Goal: Transaction & Acquisition: Book appointment/travel/reservation

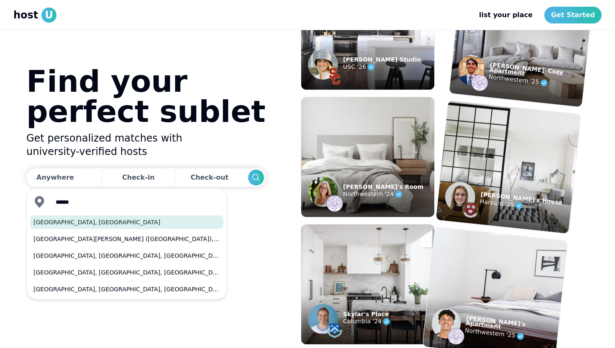
click at [75, 221] on button "Boston, MA" at bounding box center [126, 222] width 193 height 13
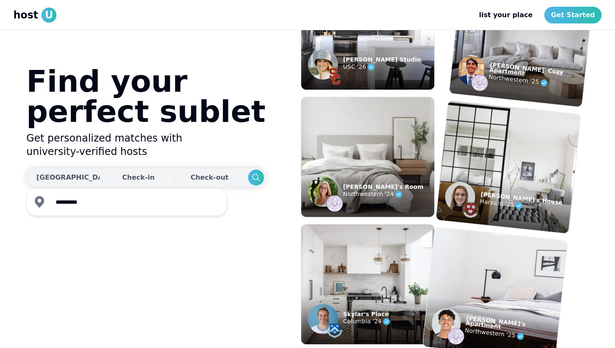
type input "**********"
click at [122, 178] on div "Check-in" at bounding box center [138, 177] width 33 height 17
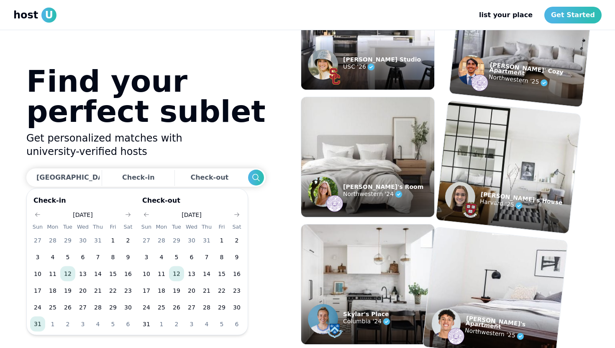
click at [36, 329] on button "31" at bounding box center [37, 324] width 15 height 15
click at [201, 155] on h2 "Get personalized matches with university-verified hosts" at bounding box center [145, 144] width 239 height 27
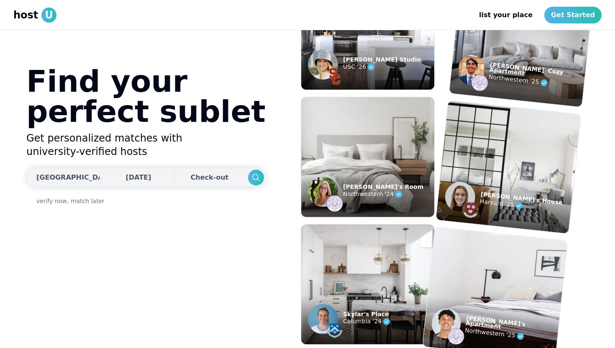
click at [190, 183] on div "Check-out" at bounding box center [210, 177] width 41 height 17
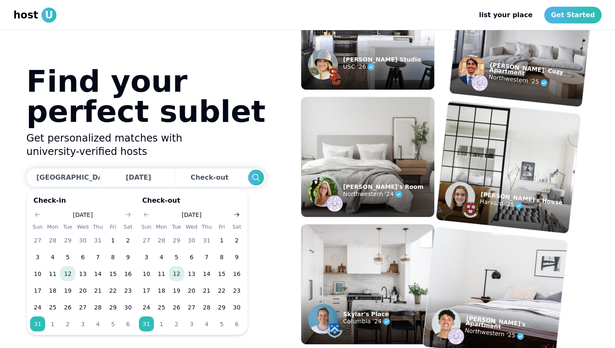
click at [237, 213] on icon "Go to next month" at bounding box center [237, 214] width 7 height 7
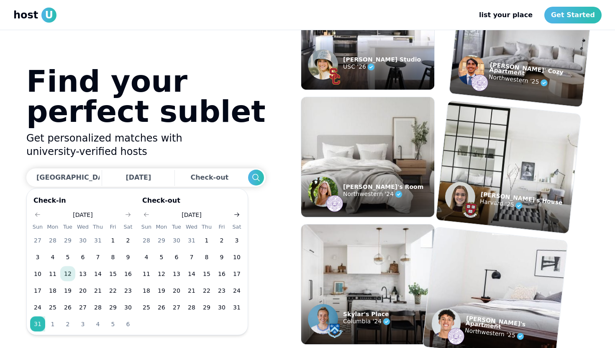
click at [237, 213] on icon "Go to next month" at bounding box center [237, 214] width 7 height 7
click at [237, 213] on use "Go to next month" at bounding box center [236, 215] width 5 height 4
click at [40, 213] on icon "Go to previous month" at bounding box center [37, 214] width 7 height 7
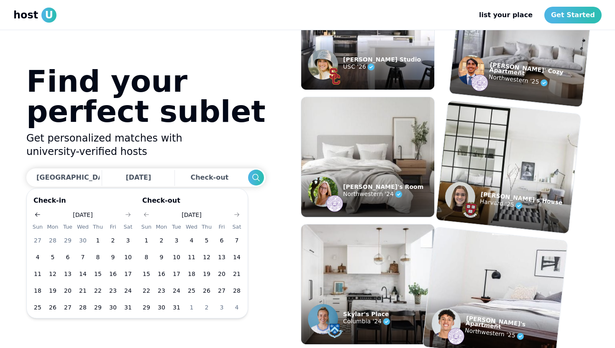
click at [40, 213] on icon "Go to previous month" at bounding box center [37, 214] width 7 height 7
click at [127, 214] on icon "Go to next month" at bounding box center [128, 214] width 7 height 7
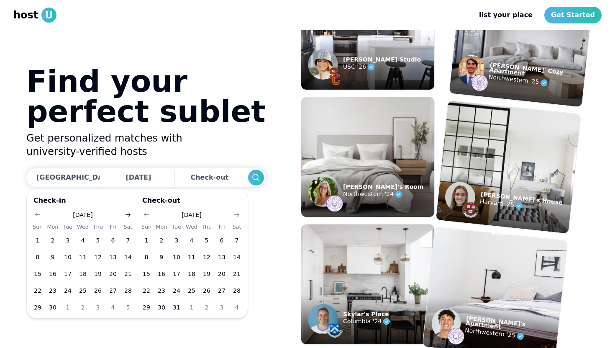
click at [127, 214] on icon "Go to next month" at bounding box center [128, 214] width 7 height 7
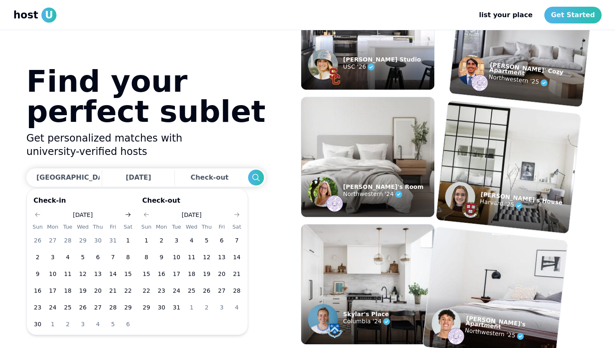
click at [127, 214] on icon "Go to next month" at bounding box center [128, 214] width 7 height 7
click at [77, 307] on button "31" at bounding box center [82, 307] width 15 height 15
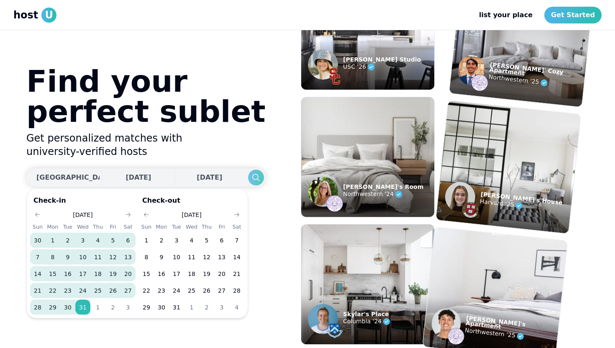
click at [248, 178] on button "Search" at bounding box center [256, 178] width 16 height 16
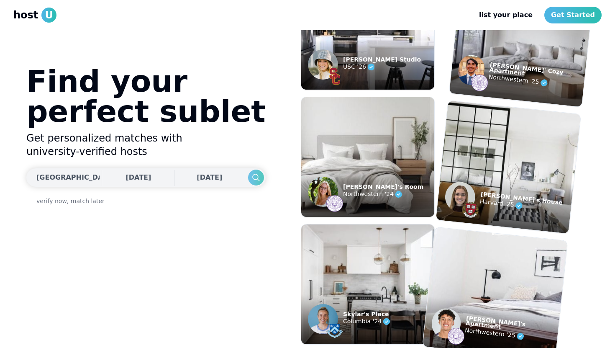
click at [251, 179] on icon "Search" at bounding box center [256, 177] width 10 height 10
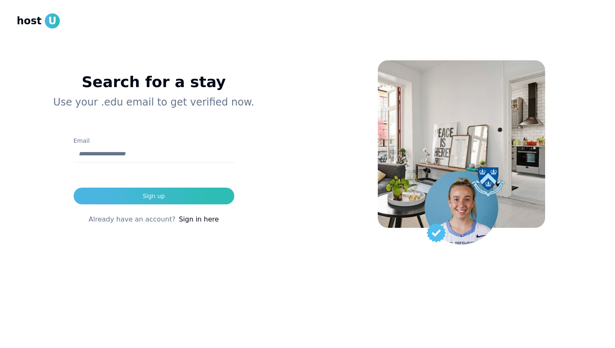
click at [203, 219] on link "Sign in here" at bounding box center [199, 219] width 40 height 10
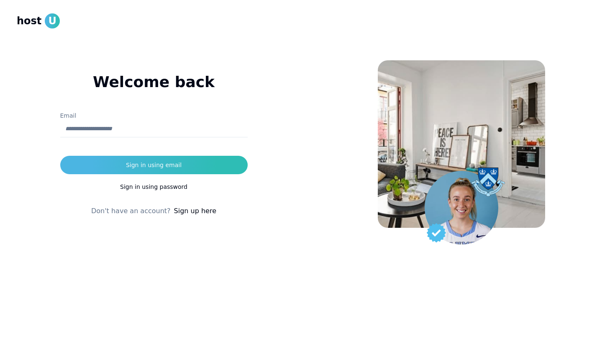
click at [189, 209] on link "Sign up here" at bounding box center [195, 211] width 42 height 10
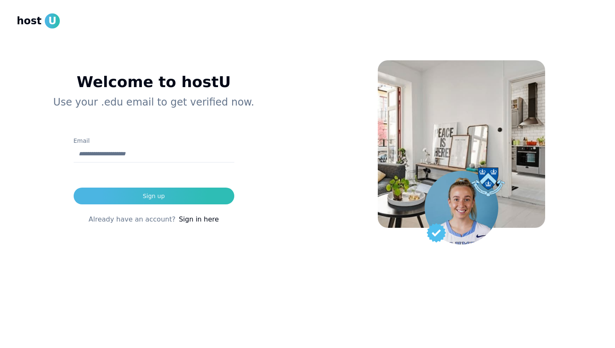
click at [139, 155] on input "Email" at bounding box center [154, 154] width 161 height 17
click at [142, 208] on div "Already have an account? Sign in here" at bounding box center [153, 214] width 247 height 20
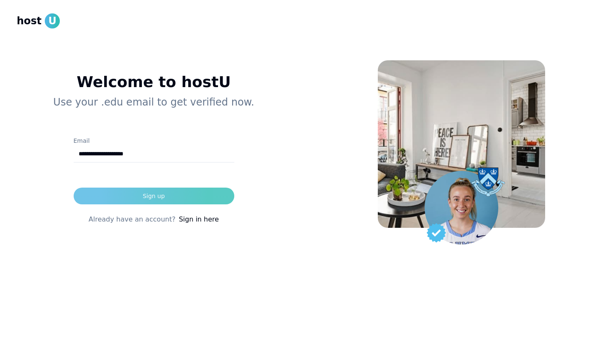
click at [144, 195] on div "Sign up" at bounding box center [154, 196] width 22 height 8
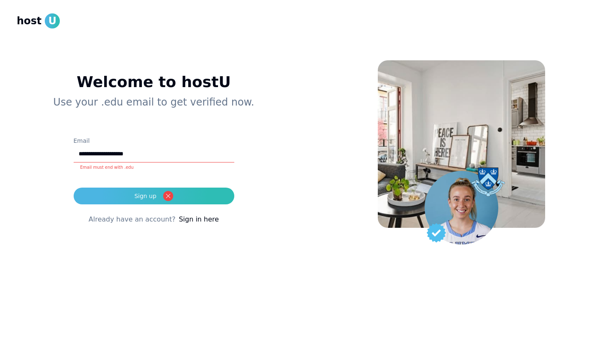
click at [154, 153] on input "**********" at bounding box center [154, 154] width 161 height 17
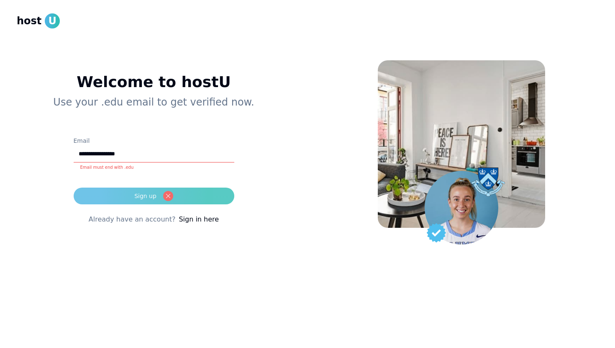
type input "**********"
click at [143, 196] on div "Sign up" at bounding box center [145, 196] width 22 height 8
type input "**********"
click at [210, 201] on button "Sign up" at bounding box center [154, 196] width 161 height 17
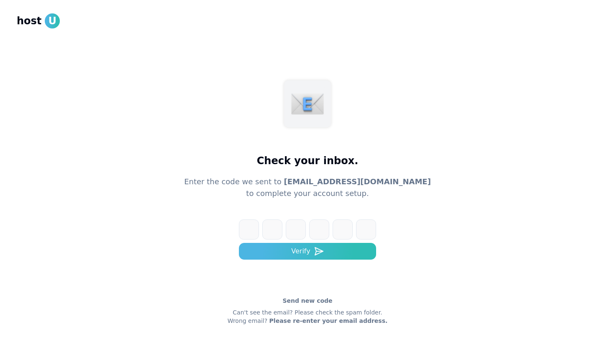
drag, startPoint x: 301, startPoint y: 181, endPoint x: 404, endPoint y: 203, distance: 105.4
click at [407, 203] on div "Check your inbox. Enter the code we sent to jramos@falcon.bentely.edu to comple…" at bounding box center [307, 174] width 615 height 348
click at [404, 203] on div "Check your inbox. Enter the code we sent to jramos@falcon.bentely.edu to comple…" at bounding box center [307, 174] width 615 height 348
click at [255, 222] on input at bounding box center [316, 229] width 154 height 20
click at [269, 161] on h1 "Check your inbox." at bounding box center [308, 160] width 102 height 13
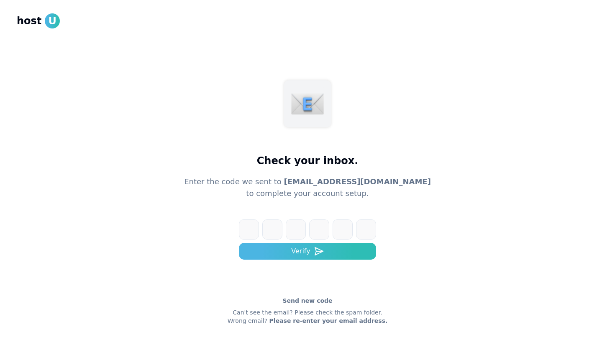
click at [313, 121] on div at bounding box center [307, 103] width 47 height 47
click at [259, 224] on input at bounding box center [316, 229] width 154 height 20
click at [311, 301] on link "Send new code" at bounding box center [308, 300] width 50 height 8
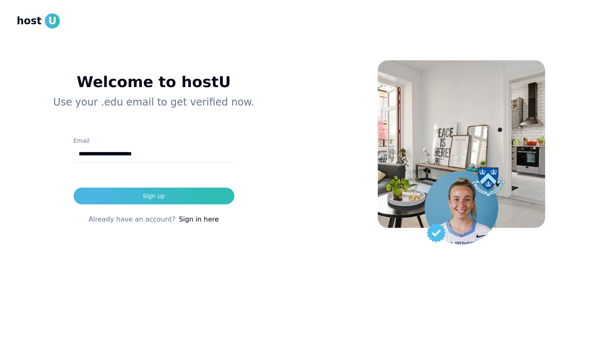
click at [136, 154] on input "**********" at bounding box center [154, 154] width 161 height 17
click at [140, 158] on input "**********" at bounding box center [154, 154] width 161 height 17
click at [135, 155] on input "**********" at bounding box center [154, 154] width 161 height 17
type input "**********"
click at [194, 187] on form "**********" at bounding box center [154, 170] width 161 height 69
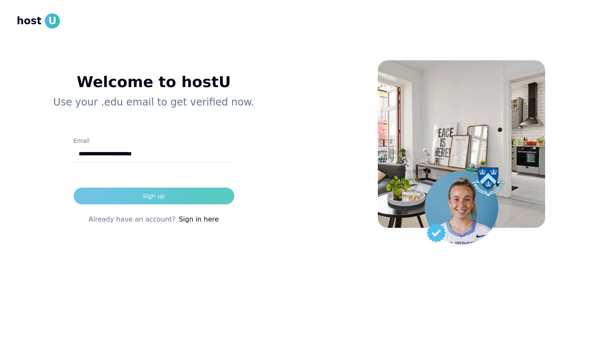
click at [195, 192] on button "Sign up" at bounding box center [154, 196] width 161 height 17
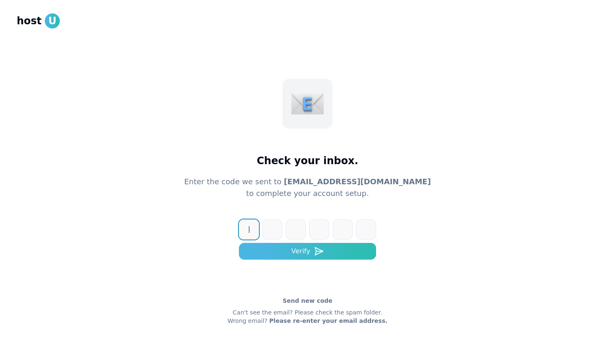
click at [246, 234] on input at bounding box center [316, 229] width 154 height 20
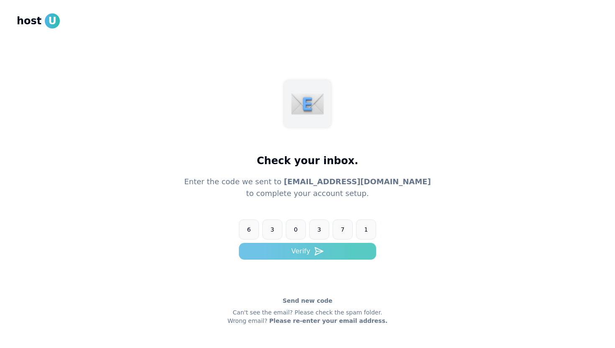
click at [290, 252] on button "Verify" at bounding box center [307, 251] width 137 height 17
click at [322, 252] on icon "submit" at bounding box center [319, 251] width 10 height 10
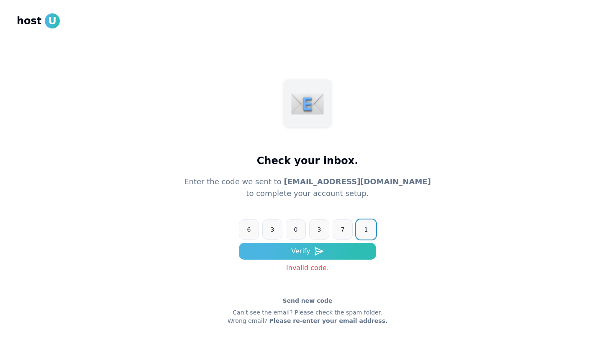
click at [274, 227] on input "******" at bounding box center [316, 229] width 154 height 20
click at [313, 229] on input "******" at bounding box center [316, 229] width 154 height 20
click at [320, 229] on input "******" at bounding box center [316, 229] width 154 height 20
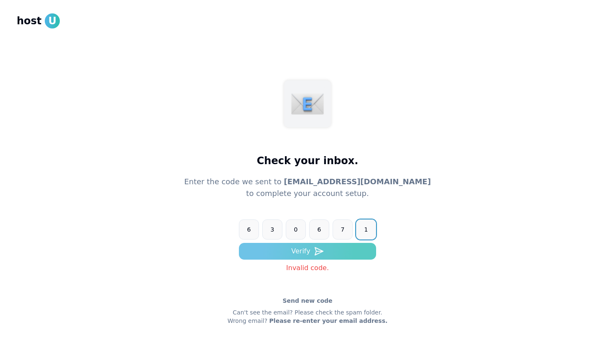
type input "******"
click at [341, 246] on button "Verify" at bounding box center [307, 251] width 137 height 17
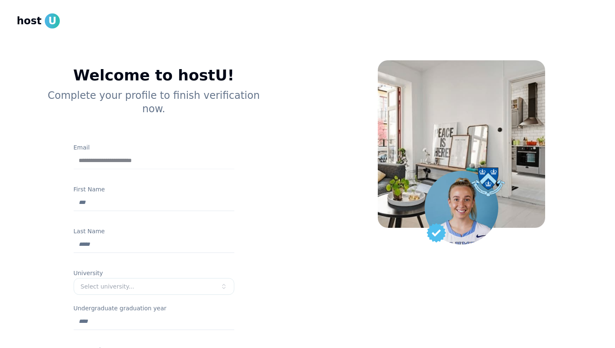
click at [298, 263] on div "**********" at bounding box center [154, 174] width 308 height 348
click at [104, 194] on input "First Name" at bounding box center [154, 202] width 161 height 17
type input "******"
click at [83, 236] on input "Last Name" at bounding box center [154, 244] width 161 height 17
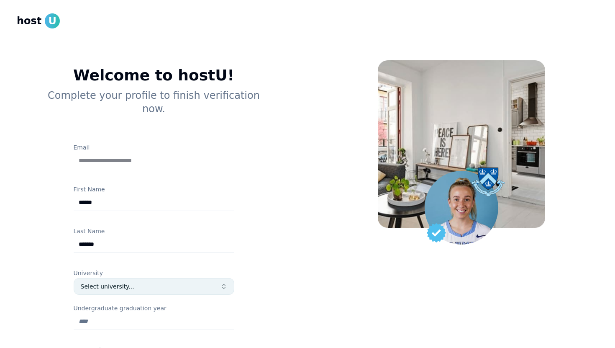
type input "*******"
click at [87, 282] on div "Select university..." at bounding box center [151, 286] width 140 height 8
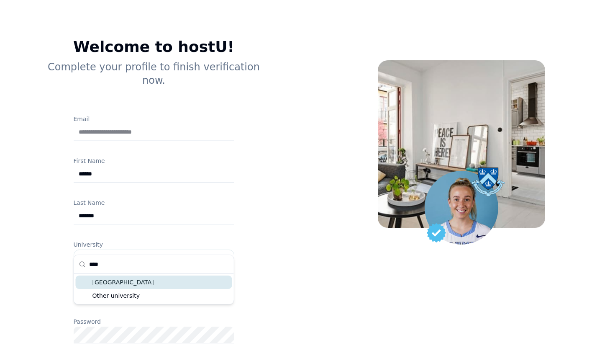
type input "****"
click at [120, 284] on div "Bentley University" at bounding box center [154, 281] width 157 height 13
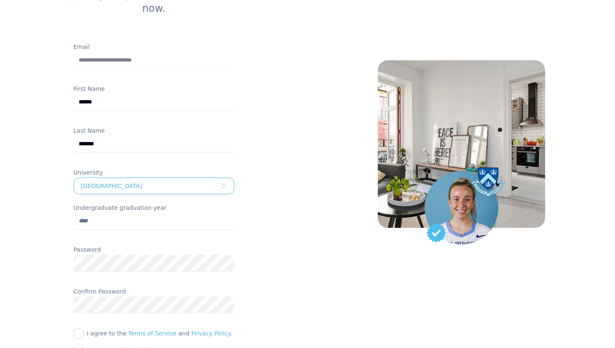
scroll to position [114, 0]
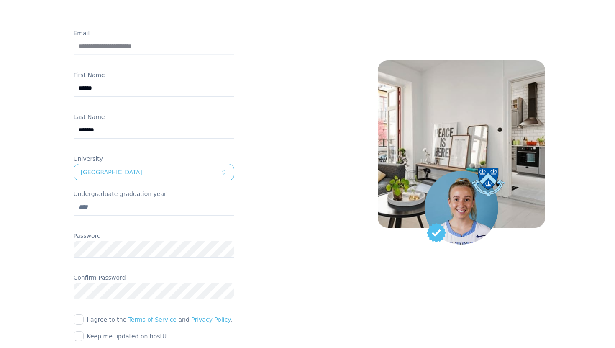
click at [100, 199] on input "Undergraduate graduation year" at bounding box center [154, 207] width 161 height 17
click at [103, 199] on input "Undergraduate graduation year" at bounding box center [154, 207] width 161 height 17
click at [78, 314] on button "I agree to the Terms of Service and Privacy Policy ." at bounding box center [79, 319] width 10 height 10
click at [78, 331] on button "Keep me updated on hostU." at bounding box center [79, 336] width 10 height 10
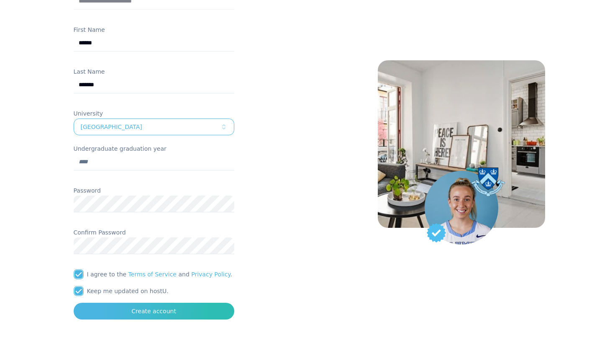
scroll to position [171, 0]
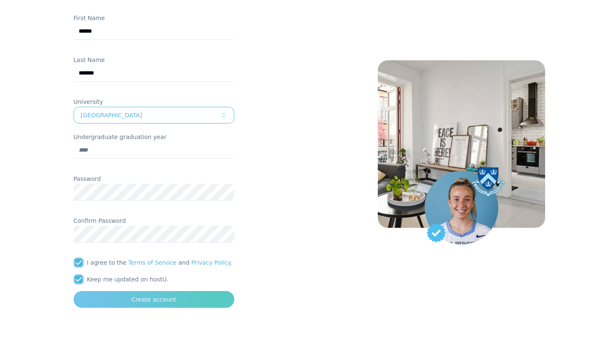
click at [104, 291] on button "Create account" at bounding box center [154, 299] width 161 height 17
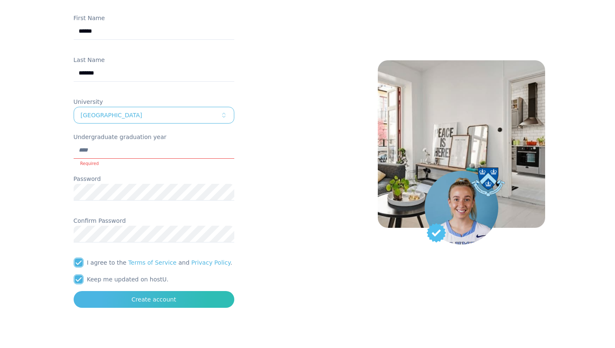
click at [112, 142] on input "Undergraduate graduation year" at bounding box center [154, 150] width 161 height 17
type input "****"
click at [125, 291] on button "Create account" at bounding box center [154, 299] width 161 height 17
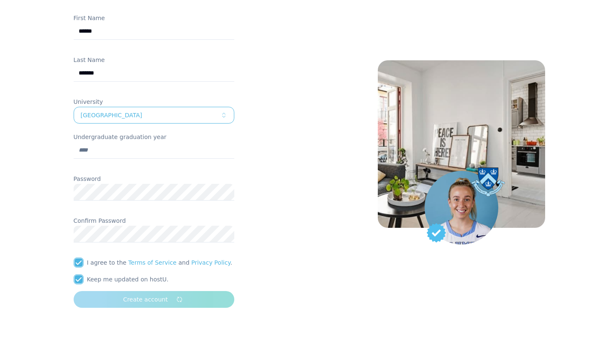
scroll to position [14, 0]
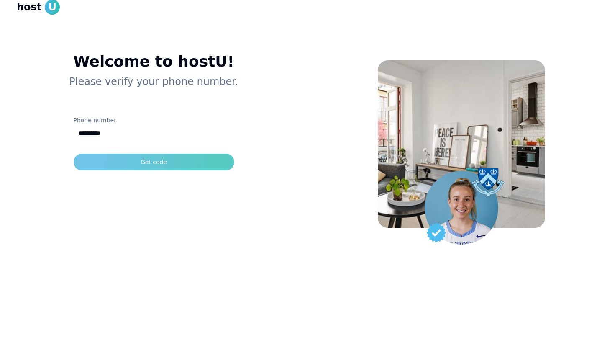
type input "**********"
click at [101, 160] on button "Get code" at bounding box center [154, 162] width 161 height 17
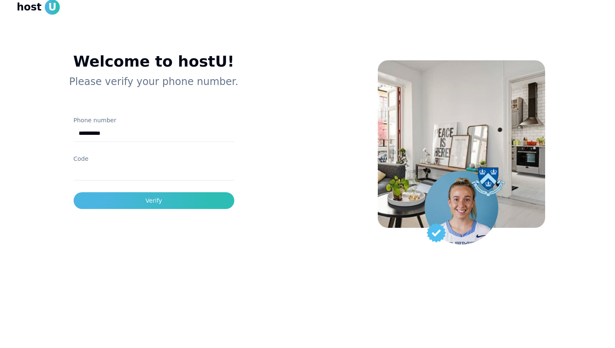
click at [103, 179] on input "Code" at bounding box center [154, 172] width 161 height 17
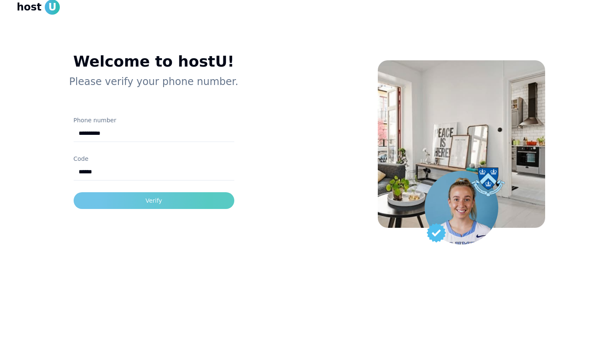
type input "******"
click at [118, 201] on button "Verify" at bounding box center [154, 200] width 161 height 17
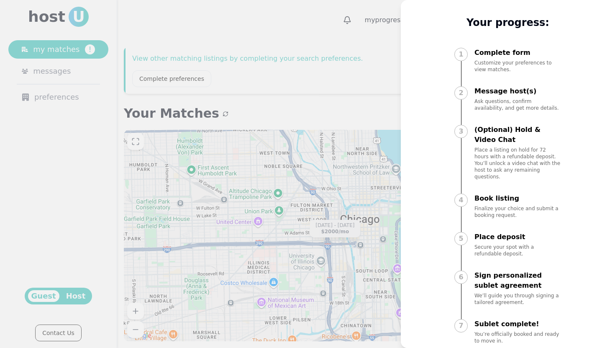
scroll to position [21, 0]
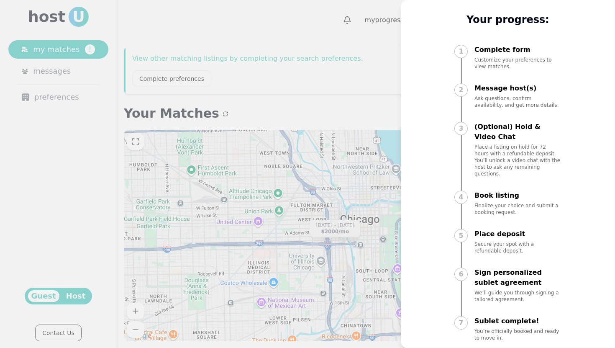
click at [322, 201] on div at bounding box center [307, 174] width 615 height 348
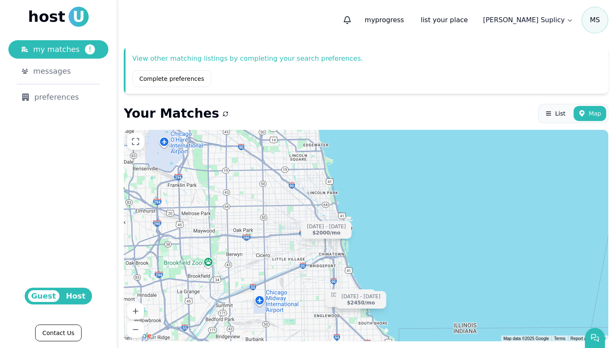
click at [61, 23] on span "host" at bounding box center [46, 16] width 37 height 17
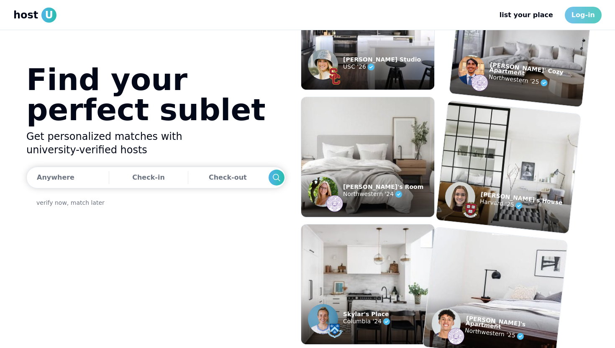
click at [597, 13] on link "Log-in" at bounding box center [583, 15] width 37 height 17
click at [584, 13] on link "Log-in" at bounding box center [583, 15] width 37 height 17
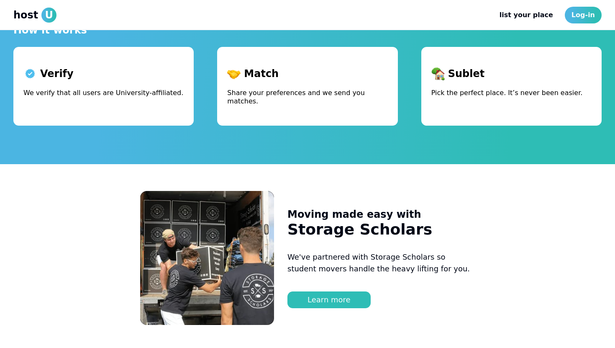
scroll to position [443, 0]
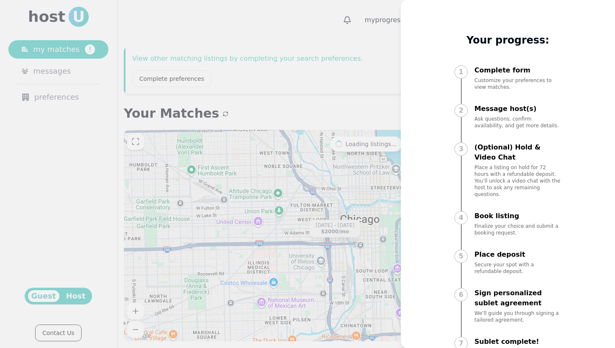
click at [275, 124] on div at bounding box center [307, 174] width 615 height 348
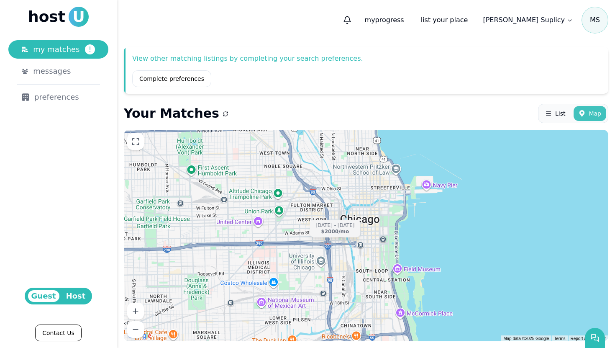
click at [596, 114] on span "Map" at bounding box center [595, 113] width 13 height 8
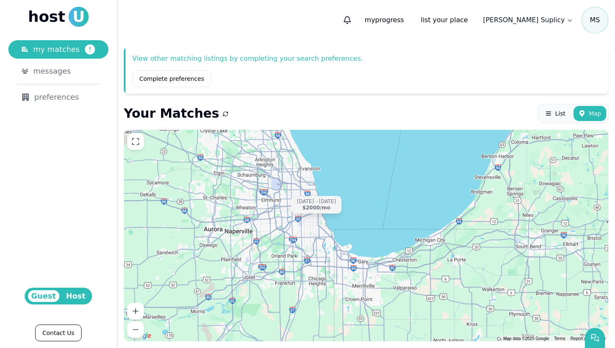
click at [364, 251] on div "[DATE] - [DATE] $2000 /mo" at bounding box center [366, 235] width 485 height 211
click at [458, 248] on div "Jun 6 - Aug 25 $2000 /mo" at bounding box center [366, 235] width 485 height 211
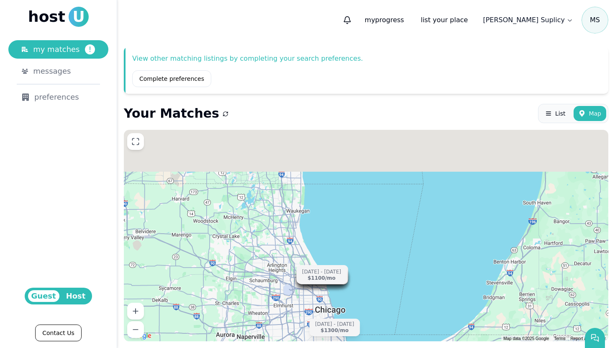
drag, startPoint x: 253, startPoint y: 183, endPoint x: 264, endPoint y: 299, distance: 116.5
click at [266, 301] on div "Jul 25 - Sep 30 $680 /mo Jun 12 - Aug 31 $1200 /mo Jun 18 - Aug 31 $757 /mo Aug…" at bounding box center [366, 235] width 485 height 211
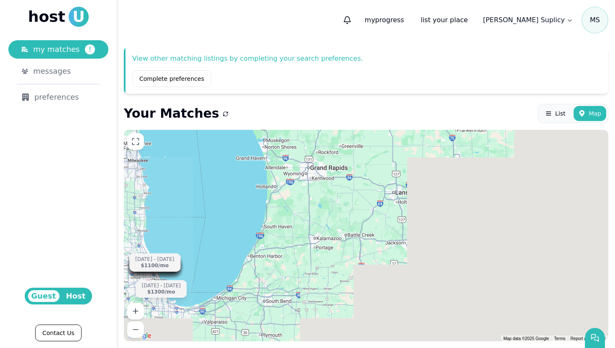
drag, startPoint x: 449, startPoint y: 281, endPoint x: 242, endPoint y: 206, distance: 219.9
click at [242, 206] on div "Jul 25 - Sep 30 $680 /mo Jun 12 - Aug 31 $1200 /mo Jun 18 - Aug 31 $757 /mo Aug…" at bounding box center [366, 235] width 485 height 211
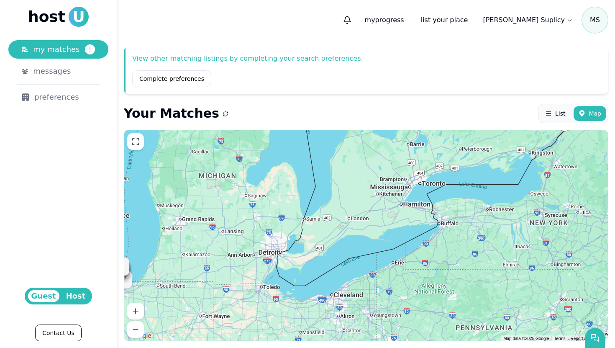
drag, startPoint x: 358, startPoint y: 211, endPoint x: 251, endPoint y: 344, distance: 170.1
click at [251, 344] on div "View other matching listings by completing your search preferences. Complete pr…" at bounding box center [366, 194] width 498 height 308
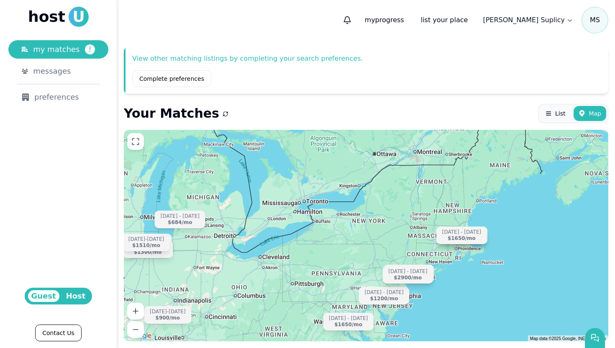
click at [206, 57] on p "View other matching listings by completing your search preferences." at bounding box center [367, 59] width 470 height 10
click at [194, 78] on link "Complete preferences" at bounding box center [171, 78] width 79 height 17
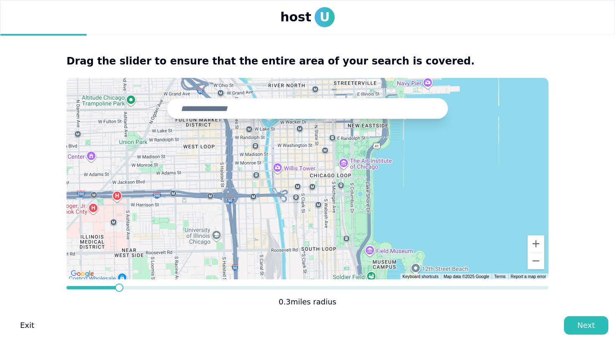
click at [234, 110] on input "text" at bounding box center [307, 108] width 281 height 21
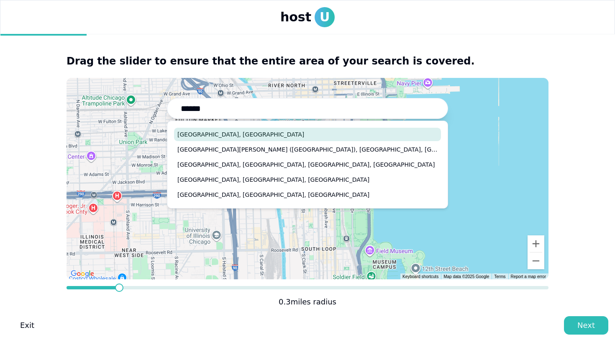
click at [212, 131] on button "Boston, MA" at bounding box center [307, 134] width 267 height 13
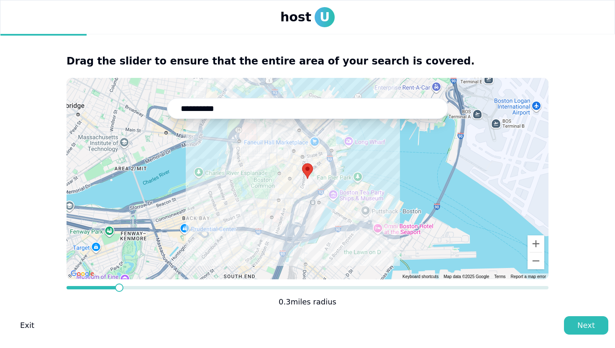
type input "**********"
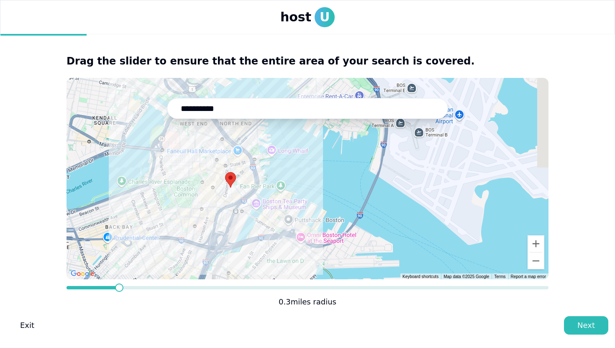
drag, startPoint x: 283, startPoint y: 193, endPoint x: 207, endPoint y: 202, distance: 77.1
click at [206, 202] on div at bounding box center [308, 178] width 482 height 201
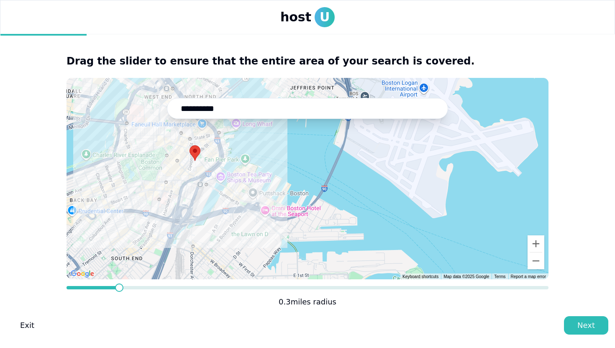
drag, startPoint x: 231, startPoint y: 190, endPoint x: 193, endPoint y: 165, distance: 45.9
click at [193, 165] on div at bounding box center [308, 178] width 482 height 201
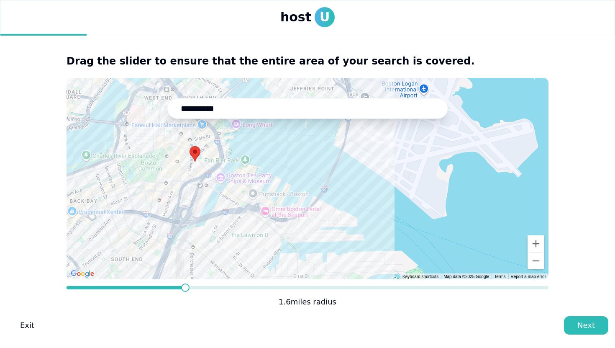
click at [181, 288] on span "**" at bounding box center [308, 287] width 482 height 3
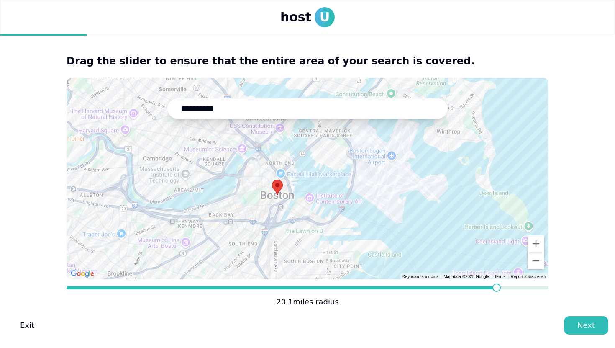
click at [499, 283] on span at bounding box center [497, 287] width 8 height 8
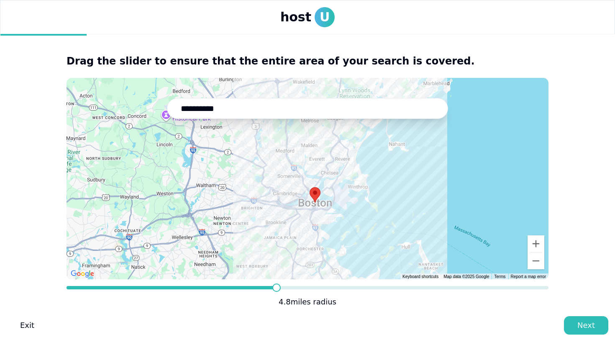
click at [273, 283] on span at bounding box center [277, 287] width 8 height 8
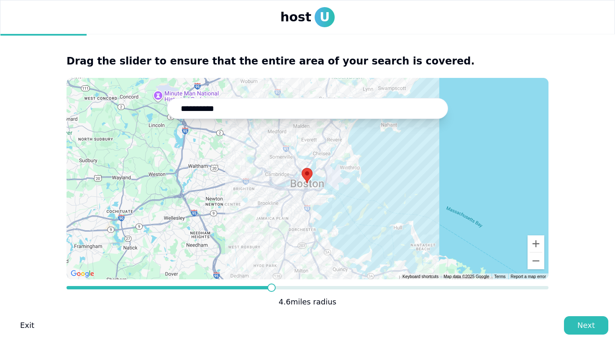
drag, startPoint x: 320, startPoint y: 234, endPoint x: 312, endPoint y: 218, distance: 18.0
click at [312, 217] on div at bounding box center [308, 178] width 482 height 201
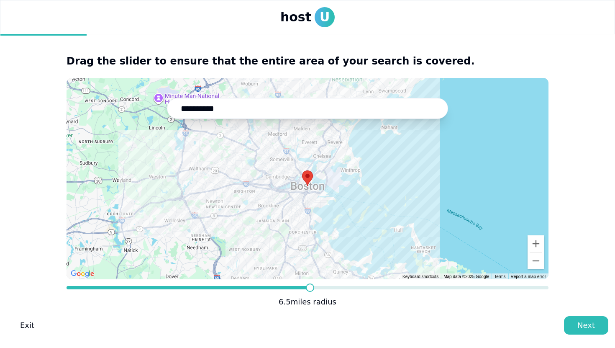
click at [308, 290] on span at bounding box center [310, 287] width 8 height 8
click at [584, 320] on div "Next" at bounding box center [587, 325] width 18 height 12
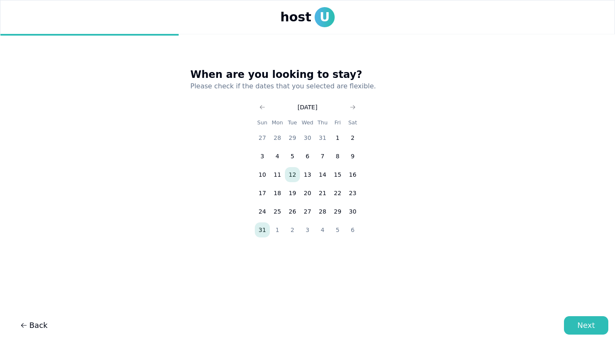
click at [261, 228] on button "31" at bounding box center [262, 229] width 15 height 15
click at [569, 309] on main "When are you looking to stay? Please check if the dates that you selected are f…" at bounding box center [307, 184] width 615 height 300
click at [582, 324] on div "Next" at bounding box center [587, 325] width 18 height 12
click at [585, 324] on div "Next" at bounding box center [587, 325] width 18 height 12
click at [256, 230] on button "31" at bounding box center [262, 229] width 15 height 15
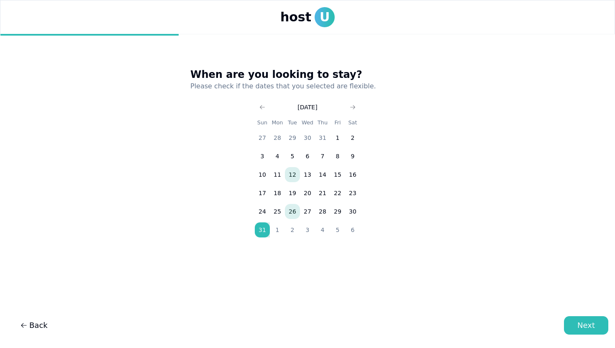
click at [296, 208] on button "26" at bounding box center [292, 211] width 15 height 15
click at [290, 206] on button "26" at bounding box center [292, 211] width 15 height 15
click at [256, 226] on button "31" at bounding box center [262, 229] width 15 height 15
click at [355, 105] on icon "Go to next month" at bounding box center [353, 107] width 7 height 7
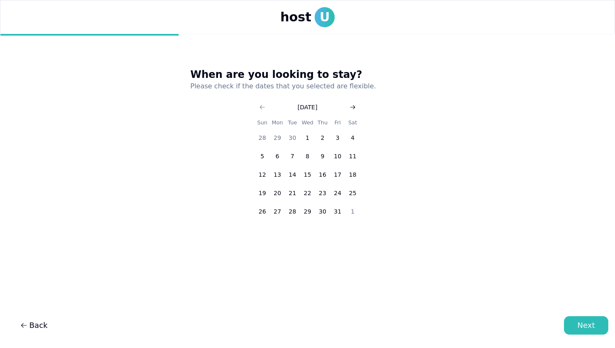
click at [355, 105] on icon "Go to next month" at bounding box center [353, 107] width 7 height 7
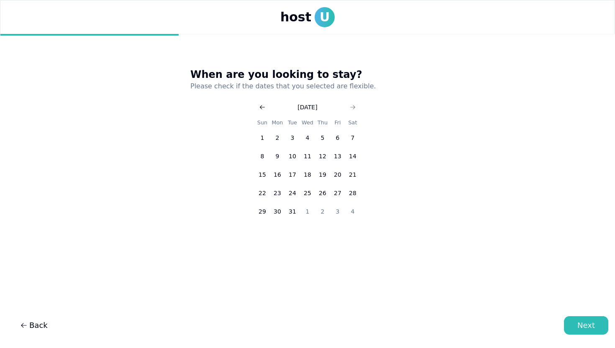
click at [258, 106] on button "Go to previous month" at bounding box center [263, 107] width 12 height 12
click at [305, 213] on button "31" at bounding box center [307, 211] width 15 height 15
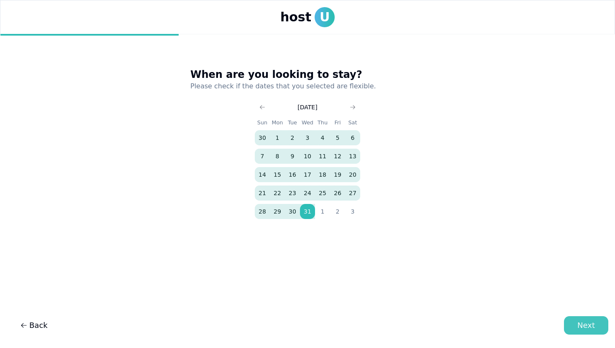
click at [569, 325] on button "Next" at bounding box center [586, 325] width 44 height 18
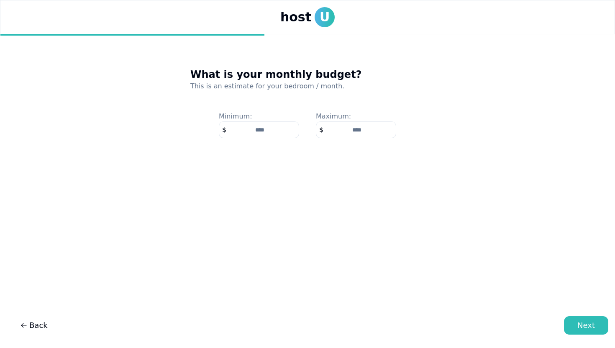
click at [341, 134] on input "number" at bounding box center [356, 129] width 80 height 17
type input "****"
click at [594, 324] on div "Next" at bounding box center [587, 325] width 18 height 12
type input "****"
click at [589, 324] on div "Next" at bounding box center [587, 325] width 18 height 12
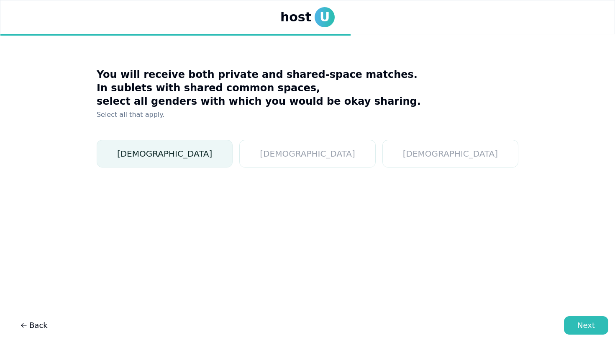
click at [233, 154] on button "Female" at bounding box center [165, 154] width 136 height 28
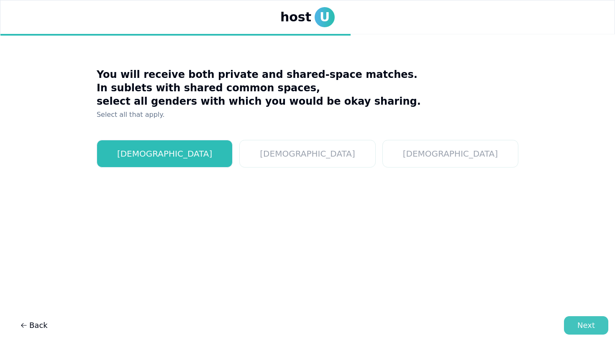
click at [582, 323] on div "Next" at bounding box center [587, 325] width 18 height 12
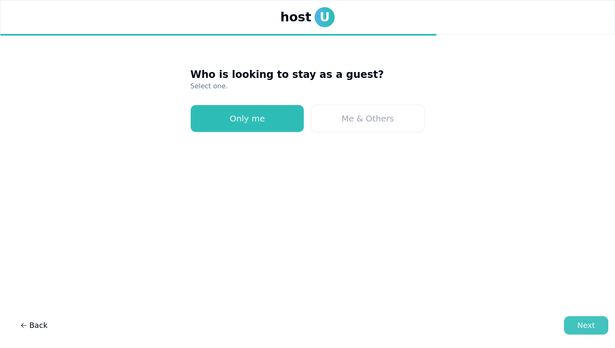
click at [577, 329] on button "Next" at bounding box center [586, 325] width 44 height 18
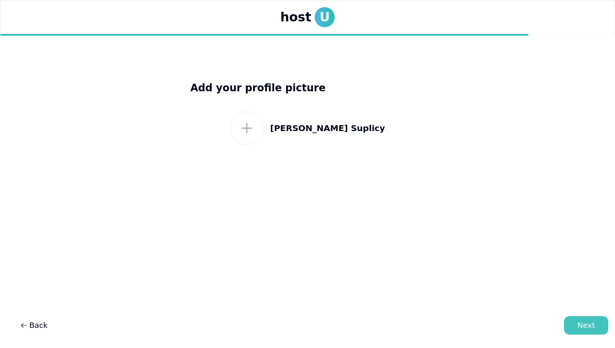
click at [601, 319] on button "Next" at bounding box center [586, 325] width 44 height 18
click at [264, 134] on form at bounding box center [246, 127] width 33 height 33
click at [255, 121] on icon at bounding box center [246, 128] width 15 height 15
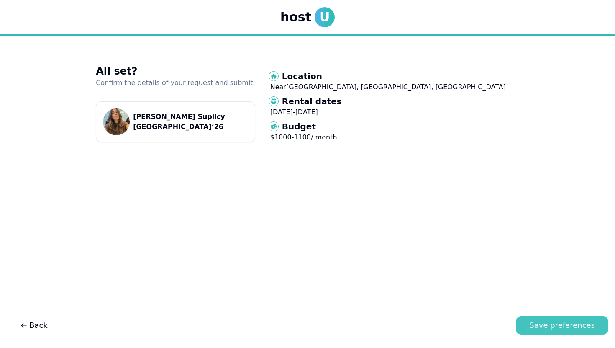
click at [537, 322] on div "Save preferences" at bounding box center [563, 325] width 66 height 12
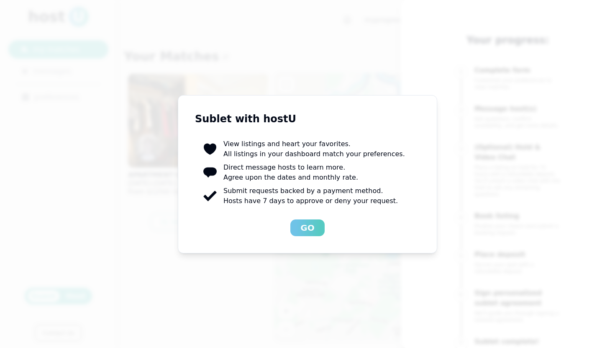
click at [306, 232] on div "Go" at bounding box center [308, 228] width 14 height 12
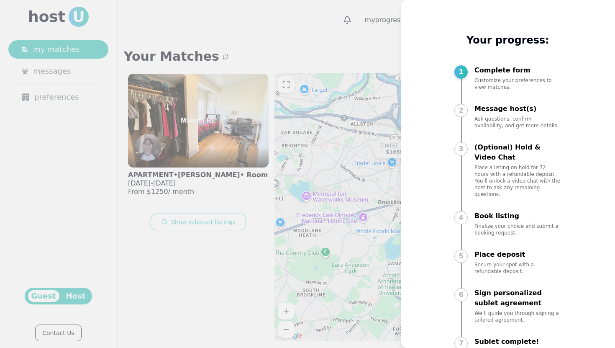
click at [585, 3] on div "My progress Your progress: 1 Complete form Customize your preferences to view m…" at bounding box center [508, 174] width 214 height 348
click at [381, 222] on div at bounding box center [307, 174] width 615 height 348
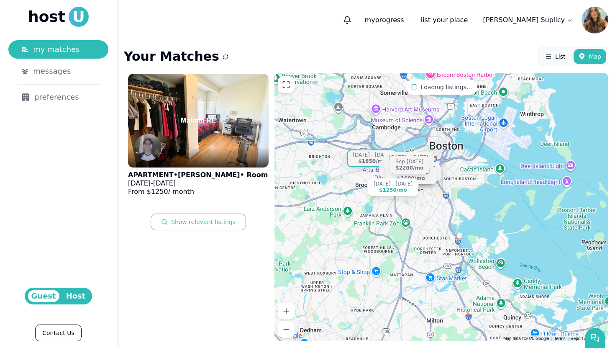
click at [357, 164] on div "May 1 - Aug 31 $1650 /mo" at bounding box center [372, 158] width 51 height 18
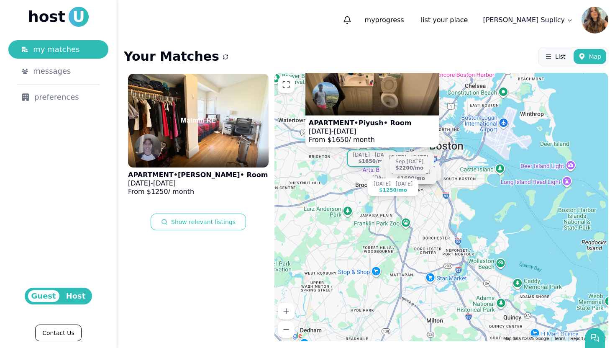
click at [309, 222] on div "Sep 1 - Dec 31 $1250 /mo APARTMENT • Piyush • Room May 1 - Aug 31, 2025 From $ …" at bounding box center [442, 207] width 334 height 268
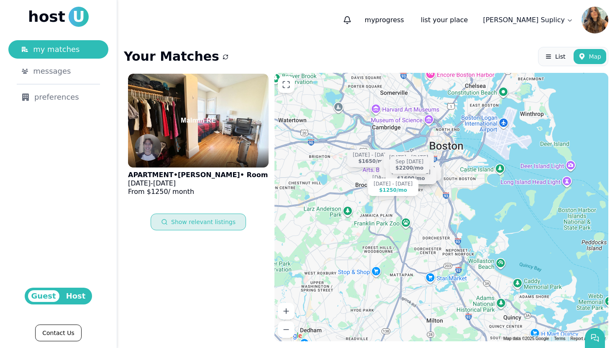
click at [162, 218] on button "Show relevant listings" at bounding box center [198, 222] width 95 height 17
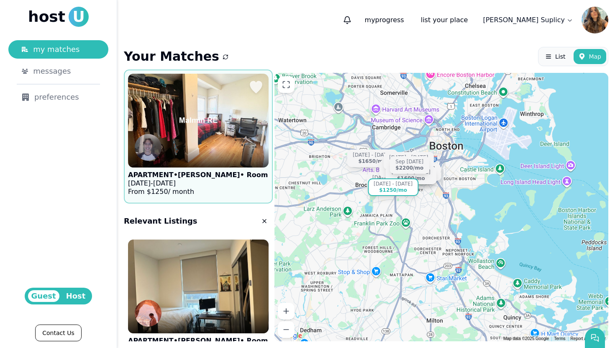
click at [199, 145] on img at bounding box center [198, 120] width 155 height 103
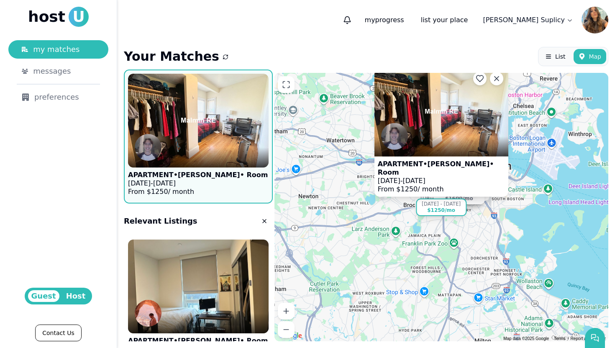
click at [396, 137] on img at bounding box center [394, 136] width 27 height 27
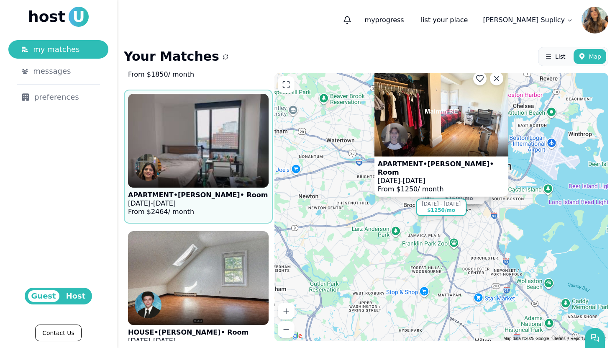
scroll to position [1246, 0]
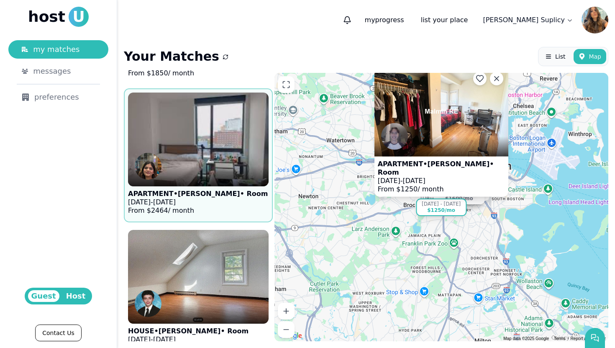
click at [211, 133] on img at bounding box center [198, 139] width 155 height 103
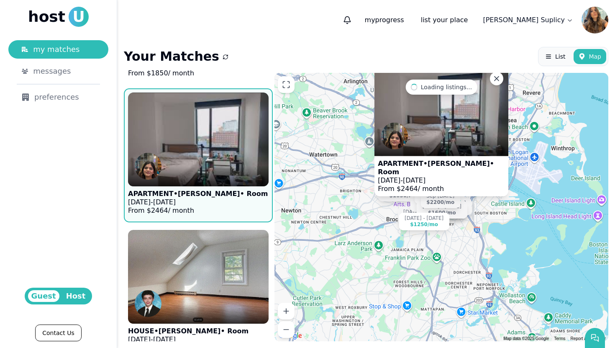
click at [417, 137] on img at bounding box center [442, 111] width 134 height 89
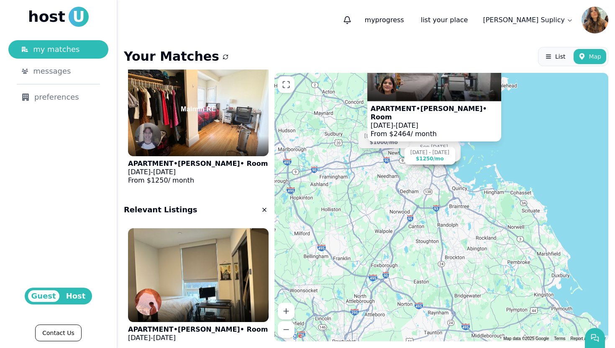
scroll to position [0, 0]
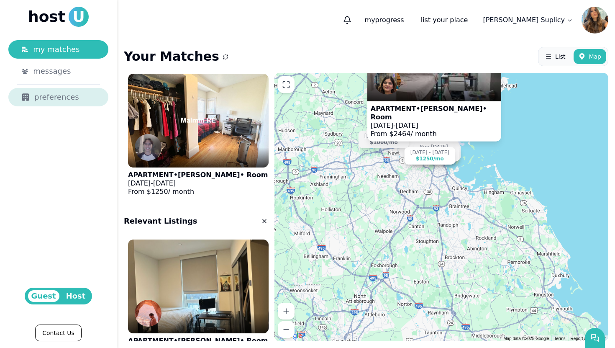
click at [80, 94] on div "preferences" at bounding box center [58, 97] width 73 height 12
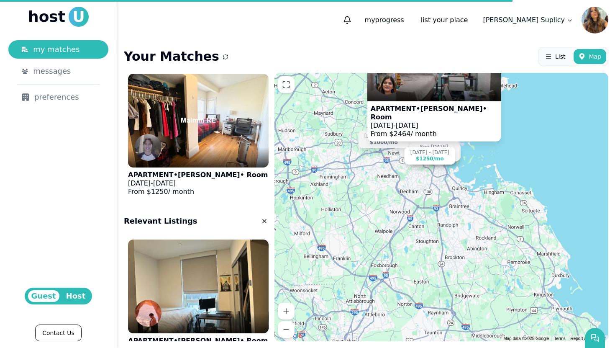
click at [573, 25] on html "host U my matches messages preferences Guest Host Contact Us my progress list y…" at bounding box center [307, 174] width 615 height 348
click at [551, 33] on div "profile logout" at bounding box center [543, 47] width 54 height 31
click at [545, 39] on button "profile" at bounding box center [540, 40] width 18 height 8
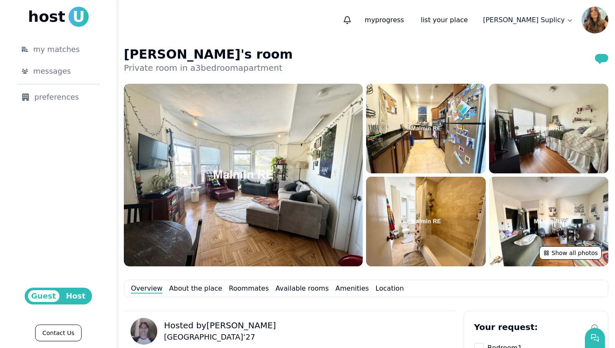
scroll to position [277, 0]
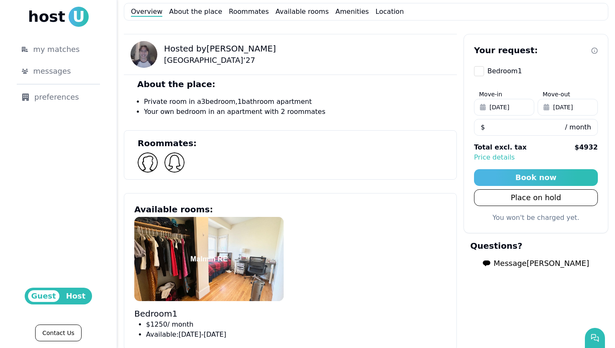
type input "****"
click at [174, 159] on img at bounding box center [175, 162] width 20 height 20
click at [150, 160] on img at bounding box center [148, 162] width 20 height 20
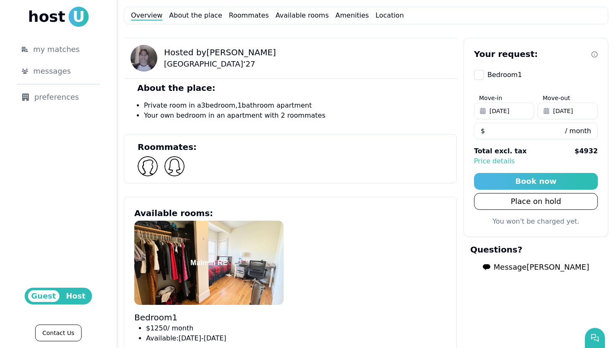
click at [488, 116] on button "Sep 1, 2025" at bounding box center [504, 111] width 60 height 17
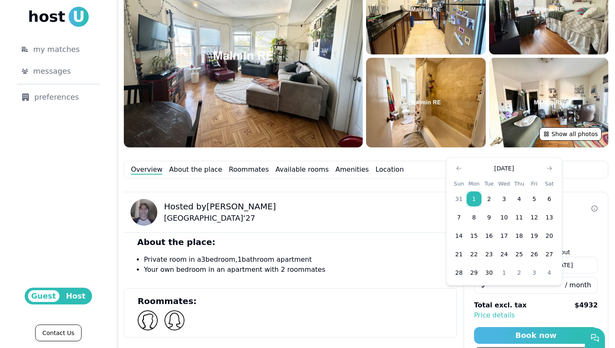
scroll to position [0, 0]
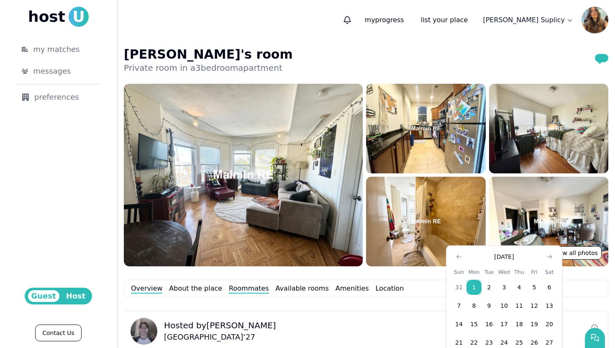
click at [229, 286] on link "Roommates" at bounding box center [249, 288] width 40 height 10
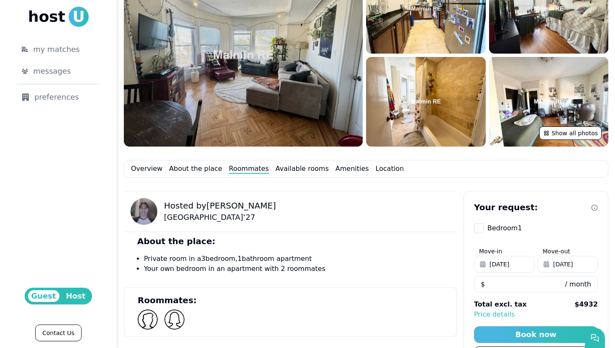
scroll to position [149, 0]
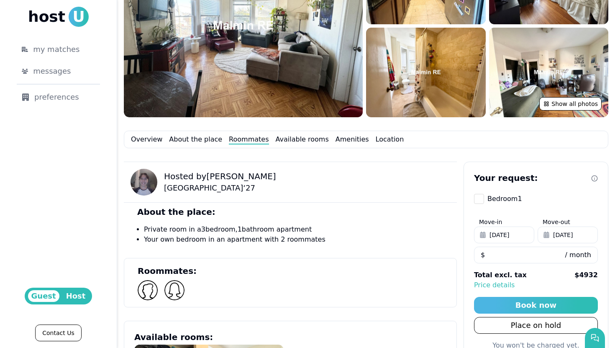
click at [239, 141] on link "Roommates" at bounding box center [249, 139] width 40 height 10
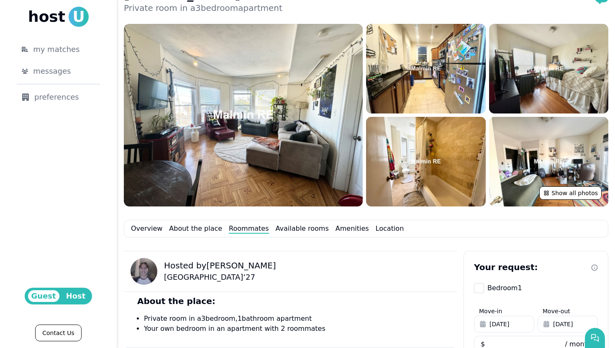
scroll to position [59, 0]
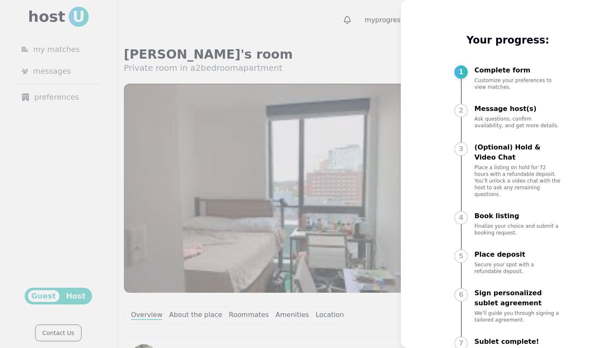
click at [382, 70] on div at bounding box center [307, 174] width 615 height 348
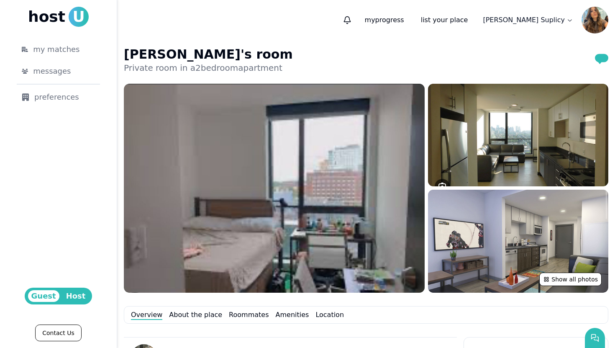
click at [591, 22] on img at bounding box center [595, 20] width 27 height 27
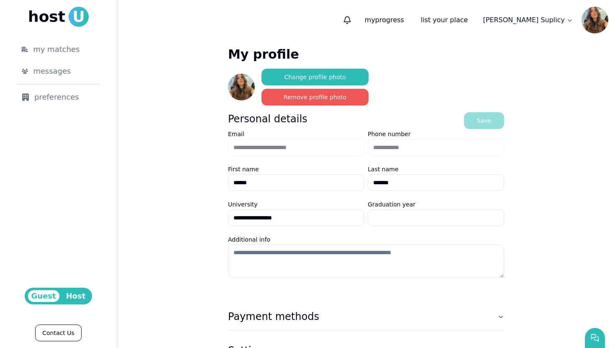
click at [345, 95] on button "Remove profile photo" at bounding box center [315, 97] width 107 height 17
click at [319, 96] on button "Remove profile photo" at bounding box center [315, 97] width 107 height 17
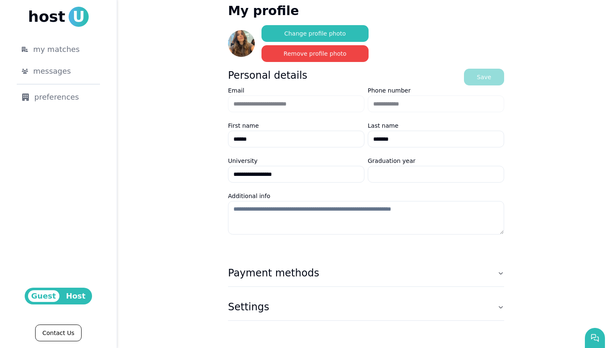
scroll to position [46, 0]
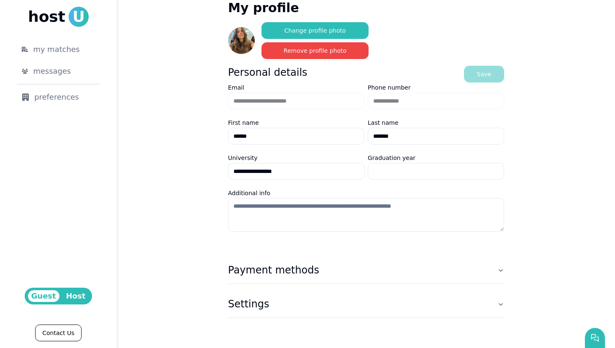
click at [283, 171] on input "**********" at bounding box center [296, 171] width 136 height 17
click at [383, 170] on input "****" at bounding box center [436, 171] width 136 height 17
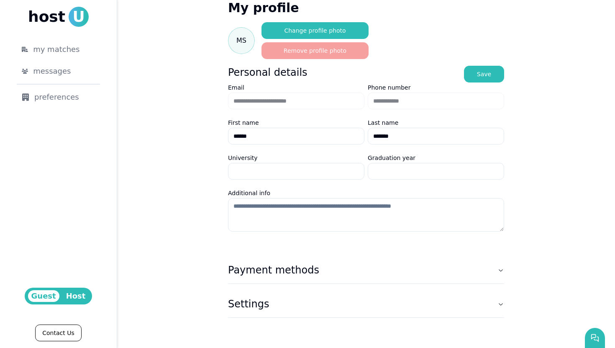
click at [382, 206] on textarea "Additional info" at bounding box center [366, 214] width 276 height 33
click at [323, 296] on button "Settings" at bounding box center [366, 304] width 276 height 27
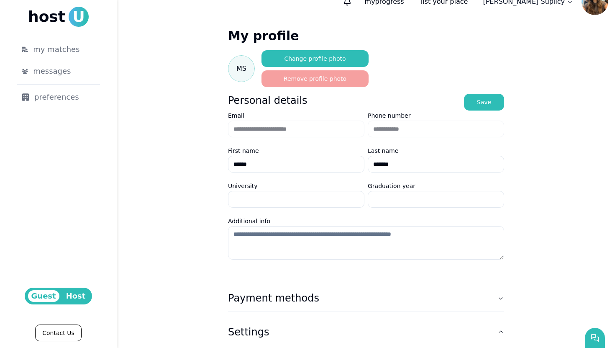
scroll to position [5, 0]
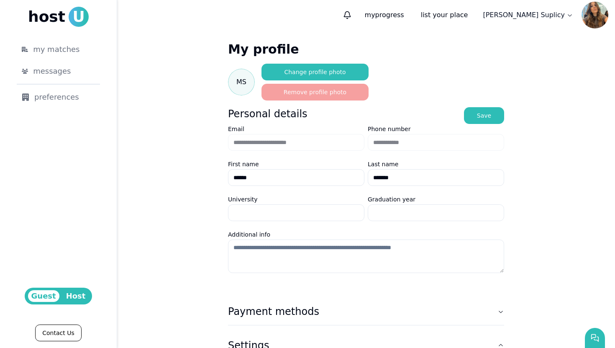
click at [286, 177] on input "******" at bounding box center [296, 177] width 136 height 17
type input "****"
click at [386, 183] on input "*******" at bounding box center [436, 177] width 136 height 17
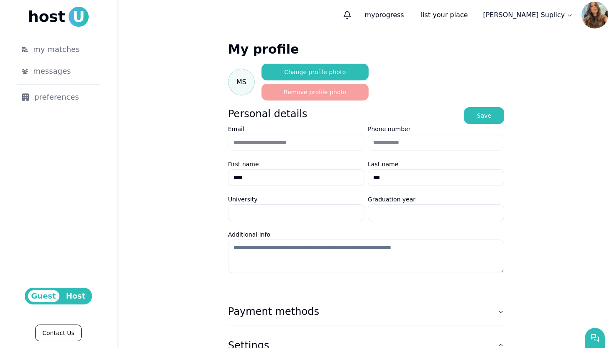
type input "***"
click at [355, 282] on div "**********" at bounding box center [366, 247] width 276 height 411
click at [462, 118] on div "Personal details Save" at bounding box center [366, 115] width 276 height 17
click at [475, 118] on button "Save" at bounding box center [484, 115] width 40 height 17
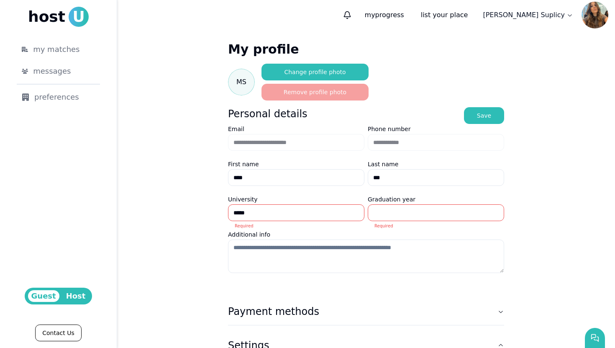
type input "*****"
click at [399, 218] on input "Graduation year" at bounding box center [436, 212] width 136 height 17
type input "****"
click at [481, 116] on div "Save" at bounding box center [484, 115] width 14 height 8
click at [494, 113] on div "Personal details Save" at bounding box center [366, 115] width 276 height 17
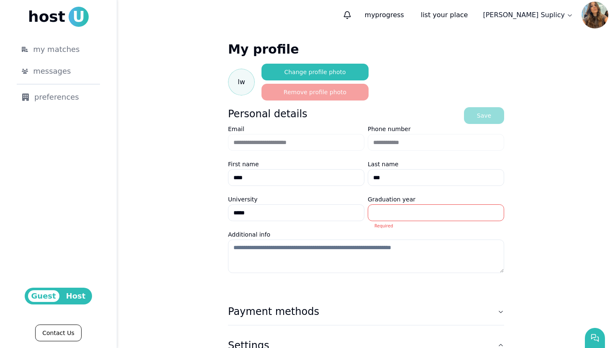
click at [592, 14] on img at bounding box center [595, 15] width 27 height 27
click at [549, 15] on html "**********" at bounding box center [307, 174] width 615 height 348
click at [587, 16] on html "**********" at bounding box center [307, 174] width 615 height 348
